Goal: Information Seeking & Learning: Understand process/instructions

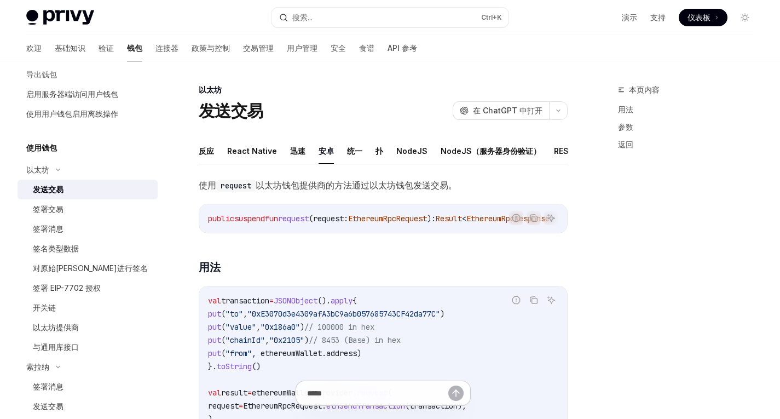
click at [320, 149] on font "安卓" at bounding box center [326, 150] width 15 height 9
type textarea "*"
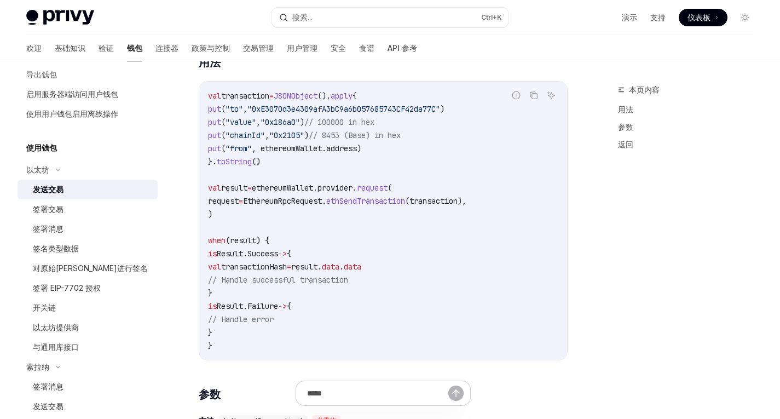
scroll to position [205, 0]
click at [322, 271] on span "result." at bounding box center [306, 266] width 31 height 10
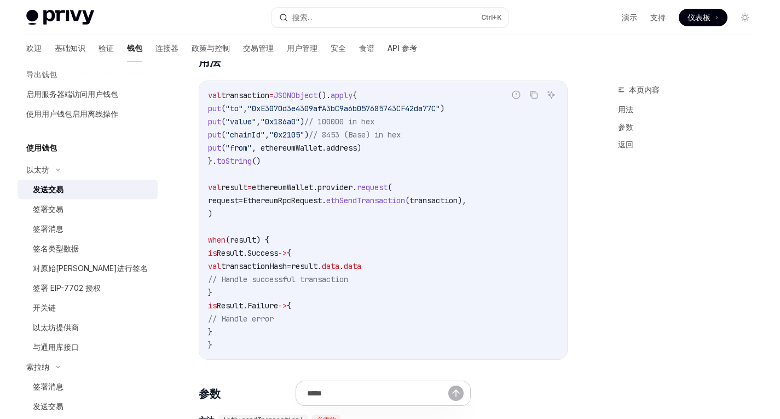
click at [339, 271] on span "data" at bounding box center [331, 266] width 18 height 10
click at [361, 271] on span "data" at bounding box center [353, 266] width 18 height 10
click at [287, 271] on span "transactionHash" at bounding box center [254, 266] width 66 height 10
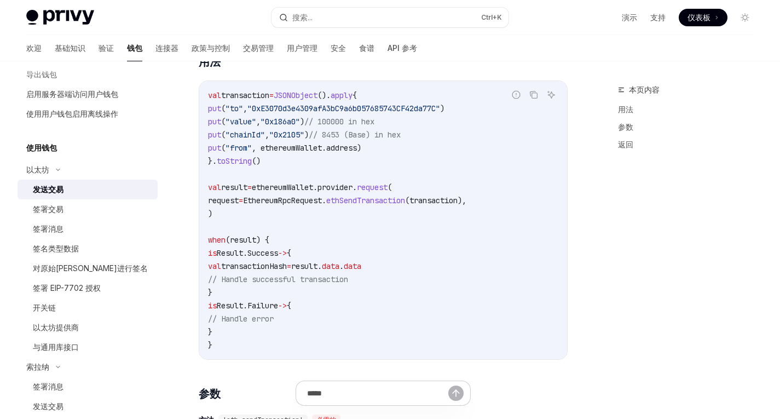
click at [287, 271] on span "transactionHash" at bounding box center [254, 266] width 66 height 10
click at [291, 271] on span "=" at bounding box center [289, 266] width 4 height 10
click at [322, 271] on span "result." at bounding box center [306, 266] width 31 height 10
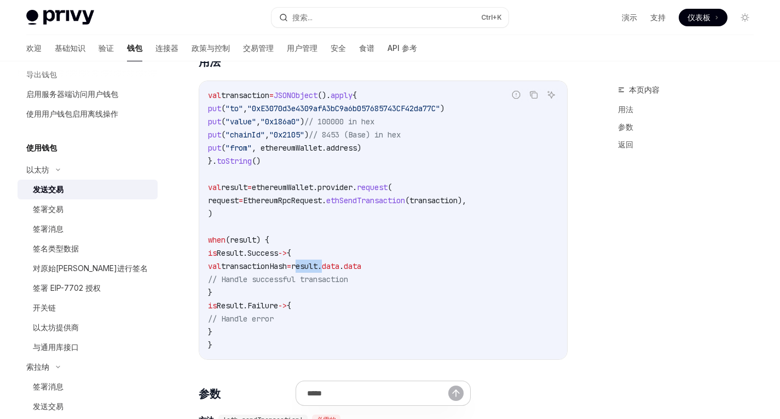
click at [322, 271] on span "result." at bounding box center [306, 266] width 31 height 10
click at [339, 271] on span "data" at bounding box center [331, 266] width 18 height 10
click at [361, 271] on span "data" at bounding box center [353, 266] width 18 height 10
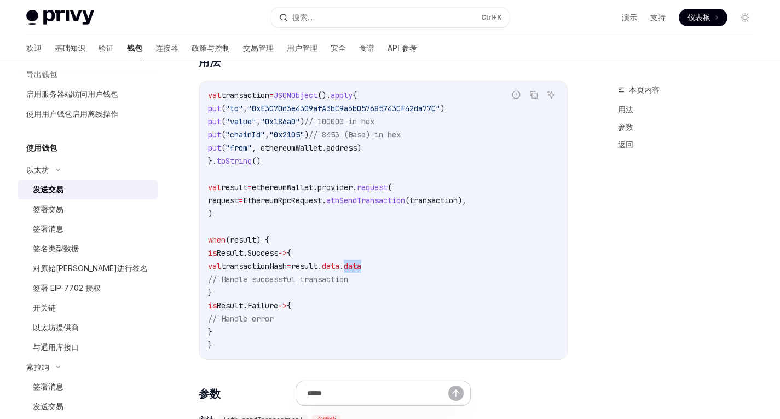
click at [361, 271] on span "data" at bounding box center [353, 266] width 18 height 10
click at [530, 400] on div at bounding box center [383, 398] width 369 height 41
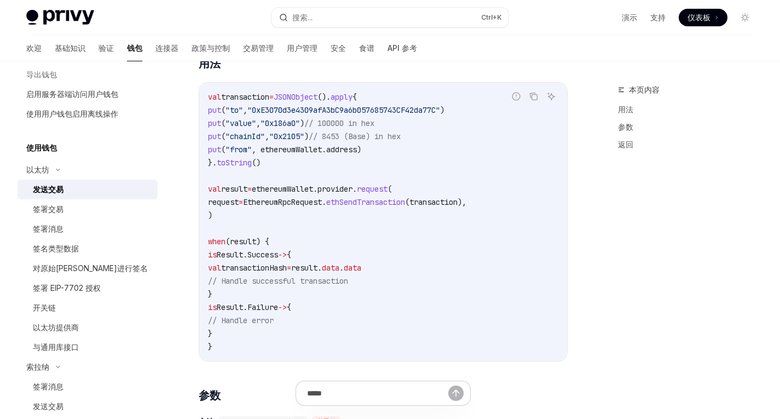
scroll to position [201, 0]
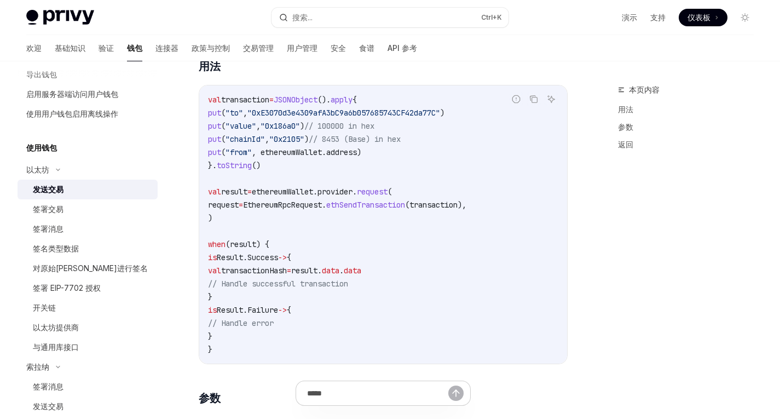
click at [565, 399] on div at bounding box center [383, 398] width 369 height 41
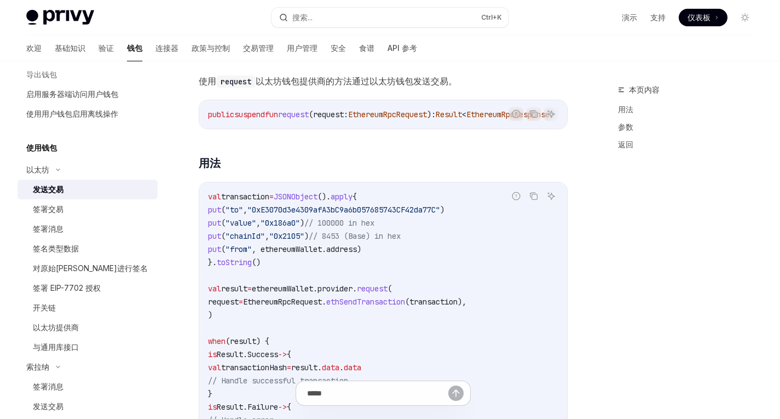
scroll to position [53, 0]
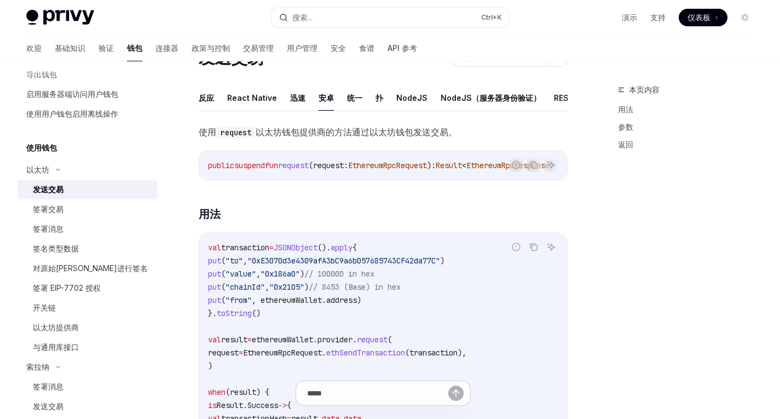
click at [325, 265] on span ""0xE3070d3e4309afA3bC9a6b057685743CF42da77C"" at bounding box center [343, 261] width 193 height 10
click at [363, 279] on span "// 100000 in hex" at bounding box center [339, 274] width 70 height 10
click at [329, 265] on span ""0xE3070d3e4309afA3bC9a6b057685743CF42da77C"" at bounding box center [343, 261] width 193 height 10
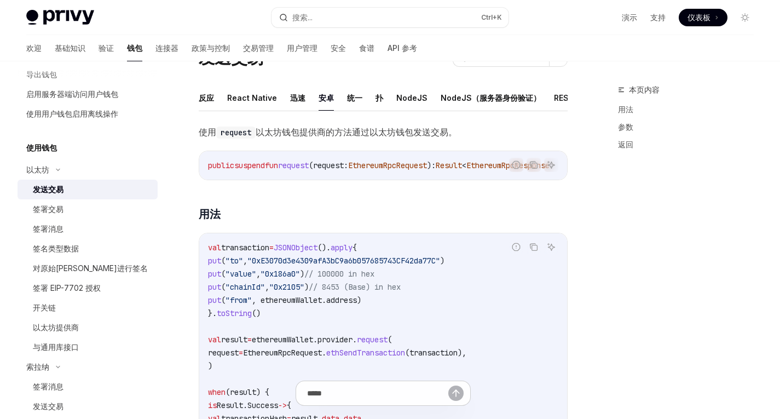
click at [300, 279] on span ""0x186a0"" at bounding box center [280, 274] width 39 height 10
click at [324, 265] on span ""0xE3070d3e4309afA3bC9a6b057685743CF42da77C"" at bounding box center [343, 261] width 193 height 10
click at [304, 292] on span ""0x2105"" at bounding box center [286, 287] width 35 height 10
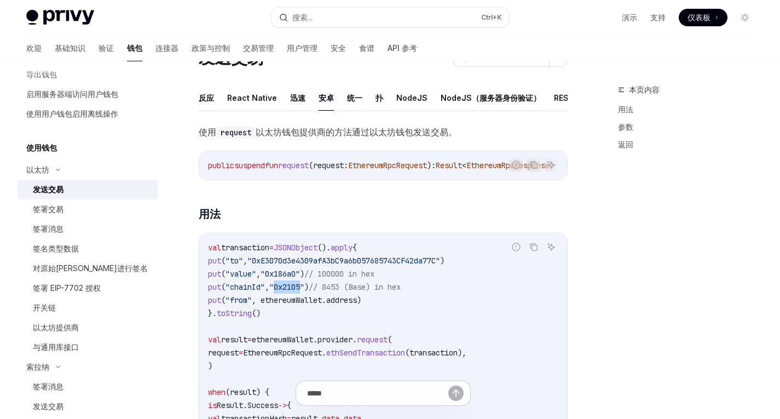
click at [304, 292] on span ""0x2105"" at bounding box center [286, 287] width 35 height 10
click at [313, 305] on span ", ethereumWallet.address)" at bounding box center [306, 300] width 109 height 10
click at [345, 265] on span ""0xE3070d3e4309afA3bC9a6b057685743CF42da77C"" at bounding box center [343, 261] width 193 height 10
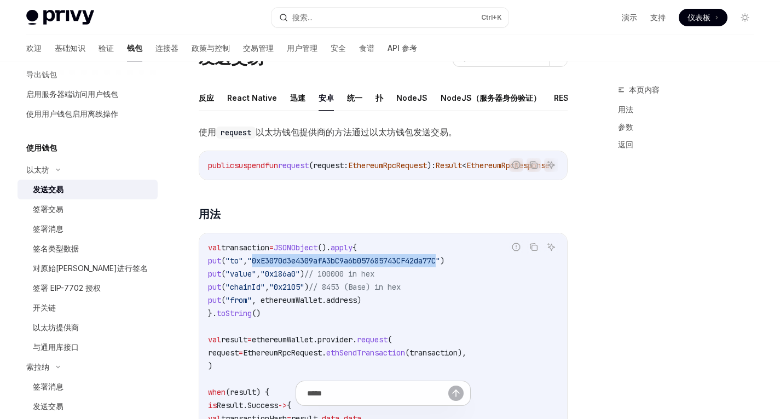
click at [345, 265] on span ""0xE3070d3e4309afA3bC9a6b057685743CF42da77C"" at bounding box center [343, 261] width 193 height 10
click at [317, 252] on span "JSONObject" at bounding box center [296, 247] width 44 height 10
click at [353, 252] on span "apply" at bounding box center [342, 247] width 22 height 10
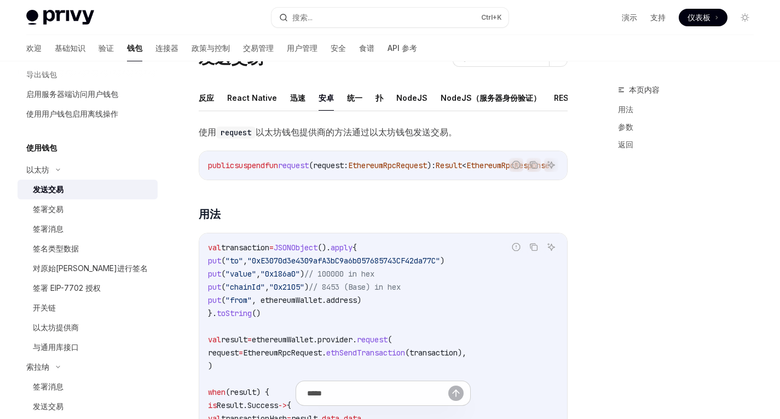
click at [340, 265] on span ""0xE3070d3e4309afA3bC9a6b057685743CF42da77C"" at bounding box center [343, 261] width 193 height 10
click at [313, 305] on span ", ethereumWallet.address)" at bounding box center [306, 300] width 109 height 10
click at [304, 292] on span ""0x2105"" at bounding box center [286, 287] width 35 height 10
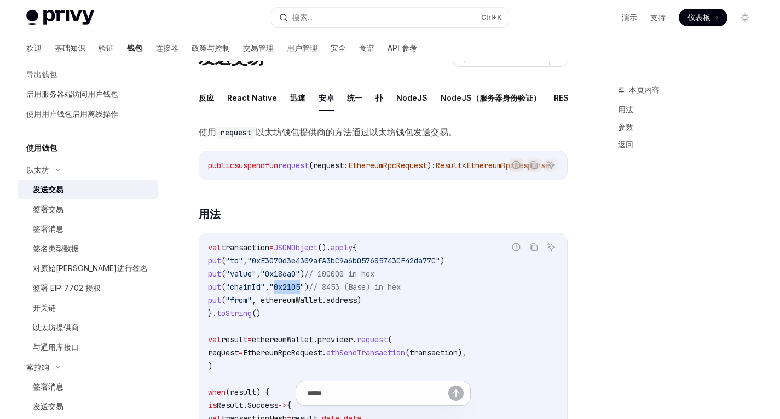
click at [304, 292] on span ""0x2105"" at bounding box center [286, 287] width 35 height 10
click at [300, 279] on span ""0x186a0"" at bounding box center [280, 274] width 39 height 10
click at [325, 265] on span ""0xE3070d3e4309afA3bC9a6b057685743CF42da77C"" at bounding box center [343, 261] width 193 height 10
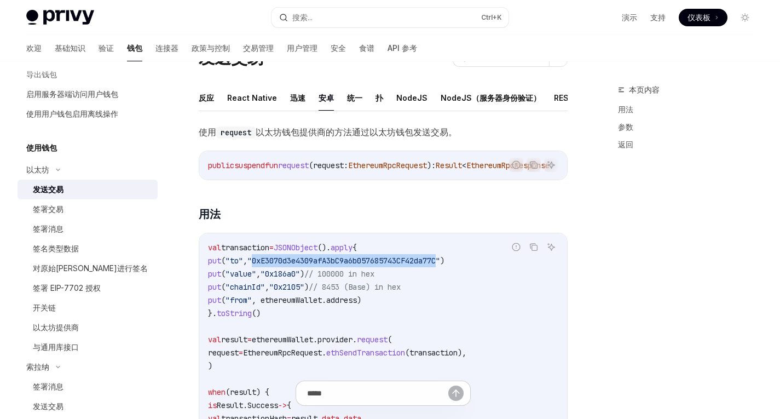
click at [325, 265] on span ""0xE3070d3e4309afA3bC9a6b057685743CF42da77C"" at bounding box center [343, 261] width 193 height 10
click at [318, 317] on code "val transaction = JSONObject (). apply { put ( "to" , "0xE3070d3e4309afA3bC9a6b…" at bounding box center [383, 372] width 350 height 263
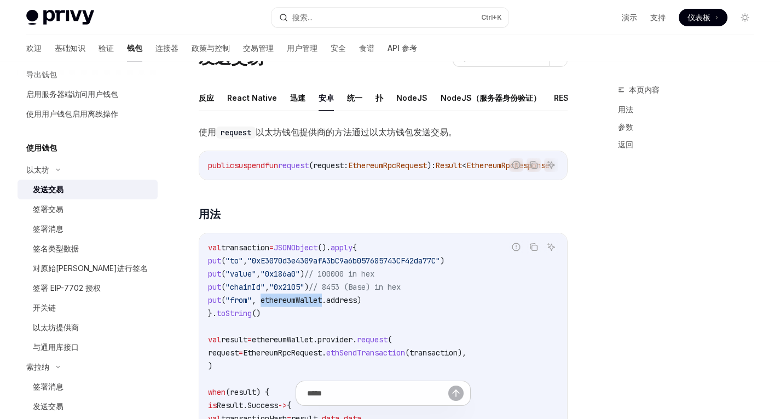
click at [318, 317] on code "val transaction = JSONObject (). apply { put ( "to" , "0xE3070d3e4309afA3bC9a6b…" at bounding box center [383, 372] width 350 height 263
click at [357, 305] on span ", ethereumWallet.address)" at bounding box center [306, 300] width 109 height 10
click at [325, 305] on span ", ethereumWallet.address)" at bounding box center [306, 300] width 109 height 10
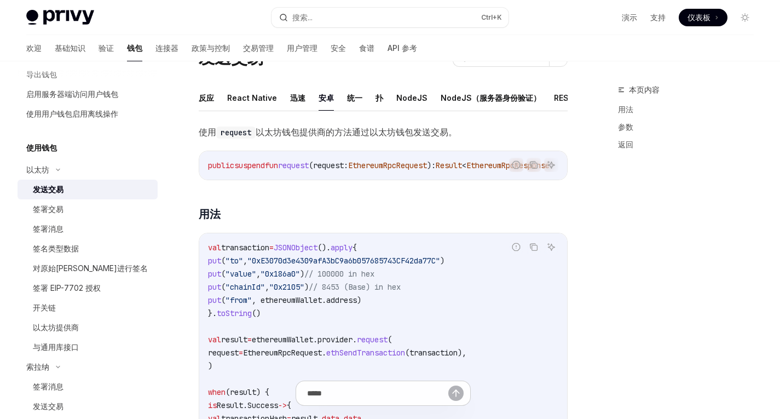
click at [304, 292] on span ""0x2105"" at bounding box center [286, 287] width 35 height 10
click at [300, 279] on span ""0x186a0"" at bounding box center [280, 274] width 39 height 10
click at [330, 265] on span ""0xE3070d3e4309afA3bC9a6b057685743CF42da77C"" at bounding box center [343, 261] width 193 height 10
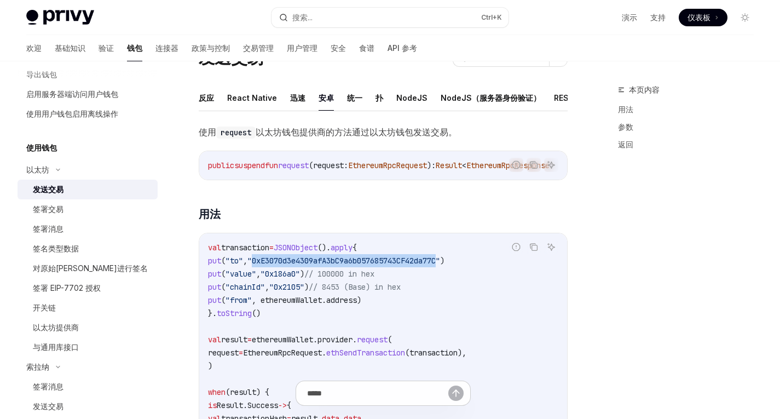
click at [330, 265] on span ""0xE3070d3e4309afA3bC9a6b057685743CF42da77C"" at bounding box center [343, 261] width 193 height 10
click at [336, 305] on code "val transaction = JSONObject (). apply { put ( "to" , "0xE3070d3e4309afA3bC9a6b…" at bounding box center [383, 372] width 350 height 263
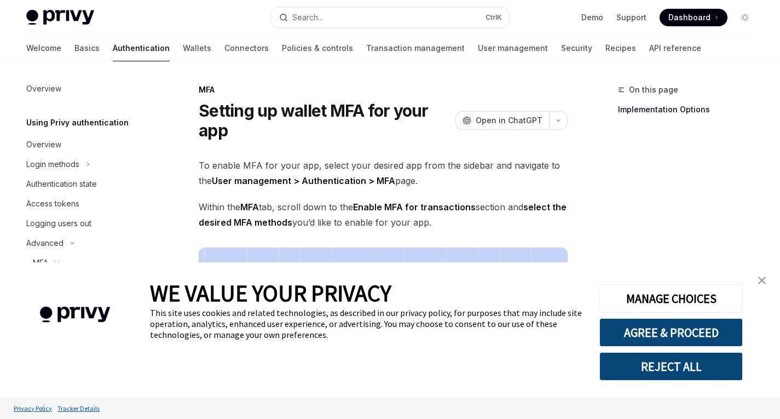
scroll to position [412, 0]
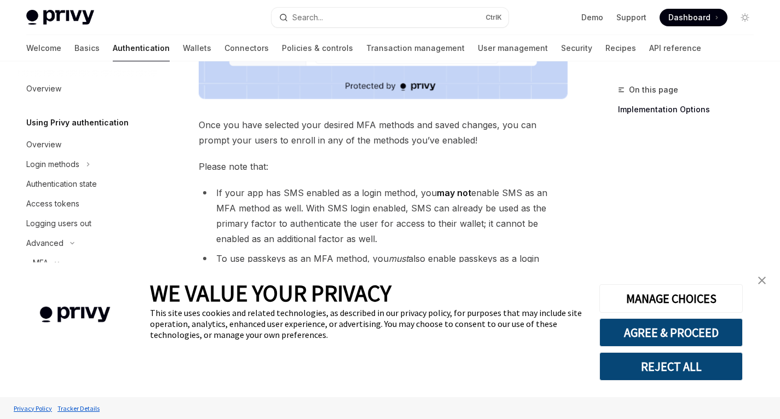
click at [764, 276] on img "close banner" at bounding box center [762, 280] width 8 height 8
